Goal: Transaction & Acquisition: Book appointment/travel/reservation

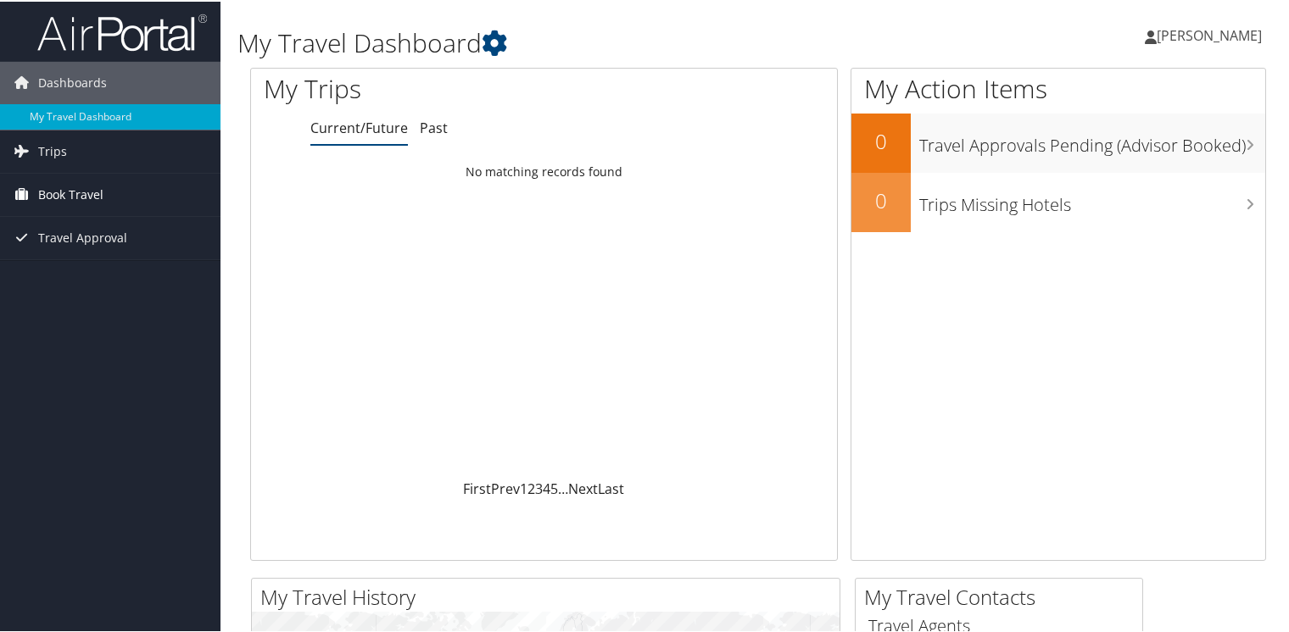
click at [89, 196] on span "Book Travel" at bounding box center [70, 193] width 65 height 42
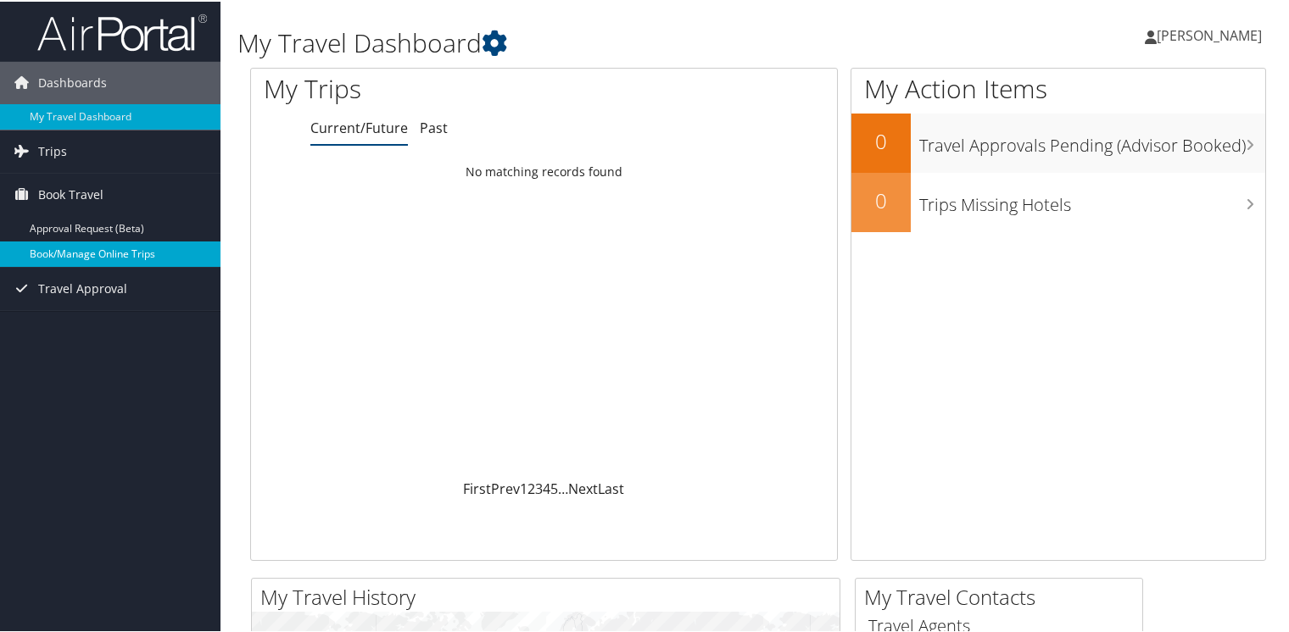
click at [77, 240] on link "Book/Manage Online Trips" at bounding box center [110, 252] width 220 height 25
